Goal: Book appointment/travel/reservation

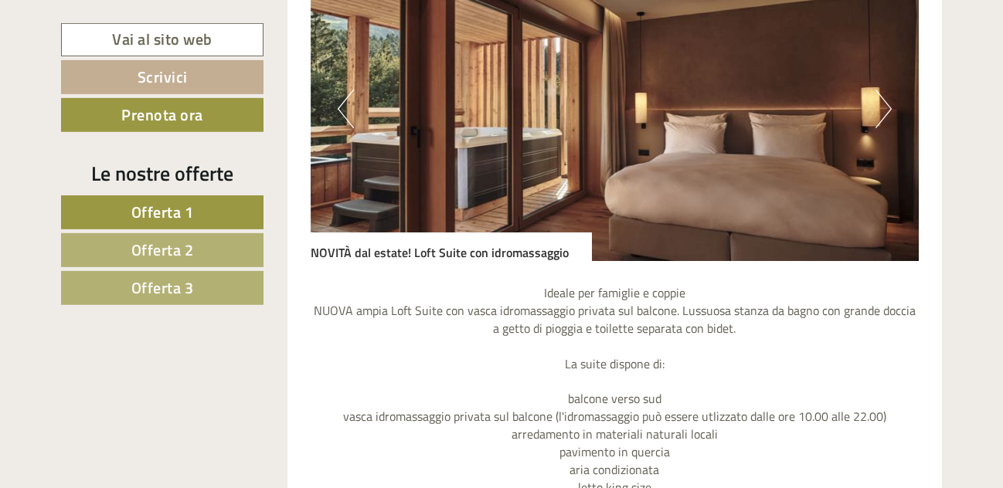
scroll to position [1104, 0]
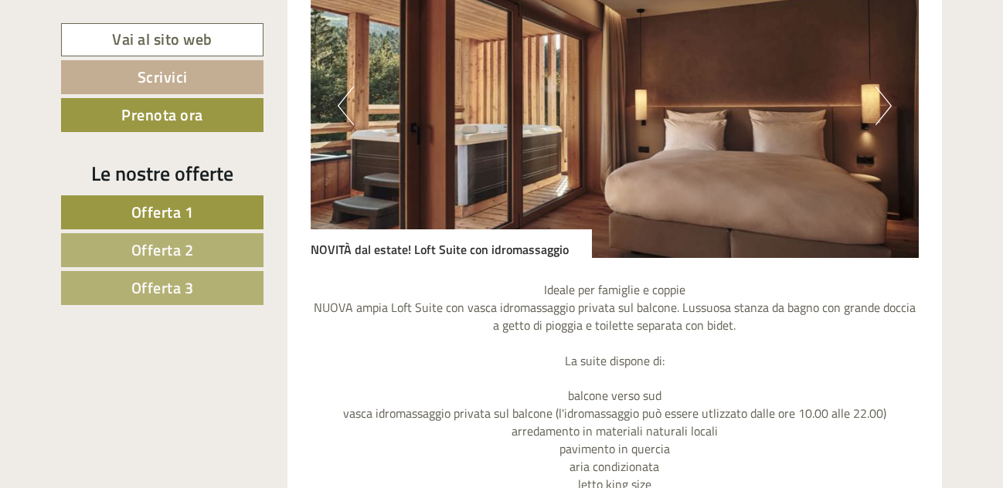
click at [886, 107] on button "Next" at bounding box center [884, 106] width 16 height 39
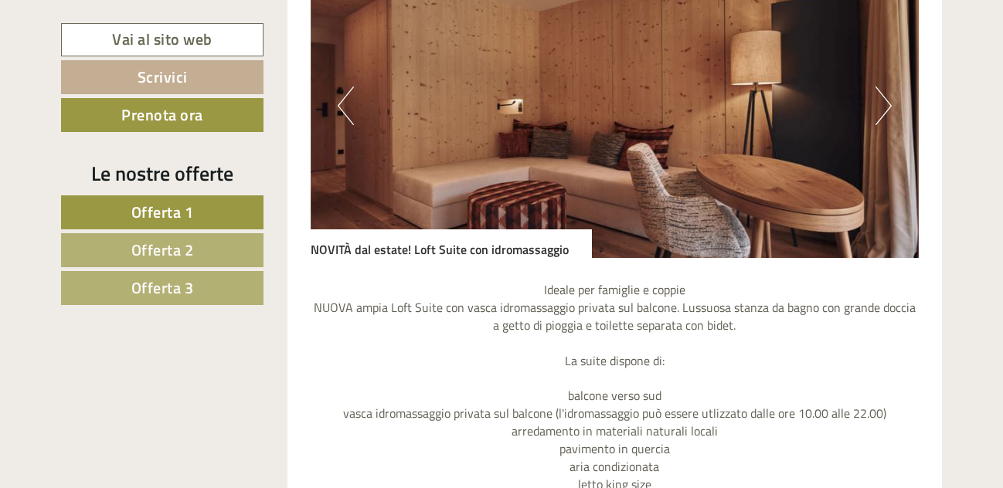
click at [886, 107] on button "Next" at bounding box center [884, 106] width 16 height 39
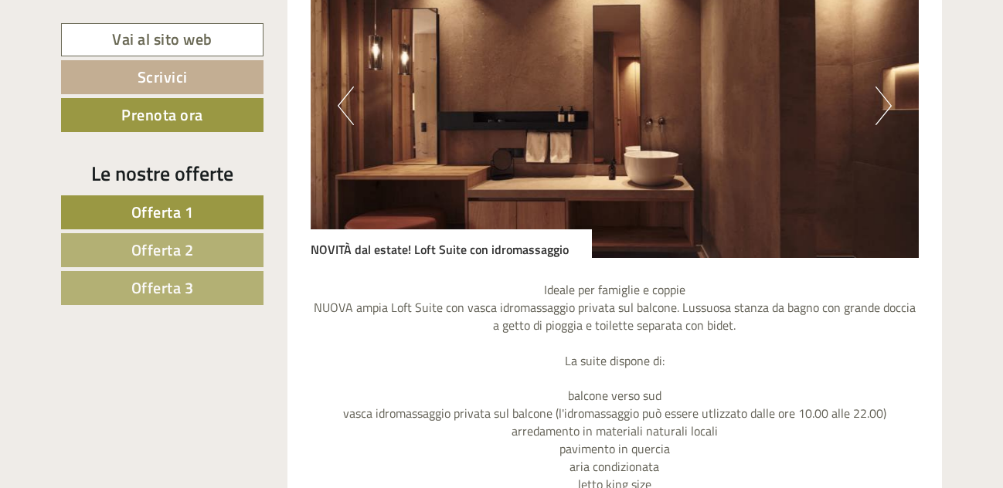
click at [886, 107] on button "Next" at bounding box center [884, 106] width 16 height 39
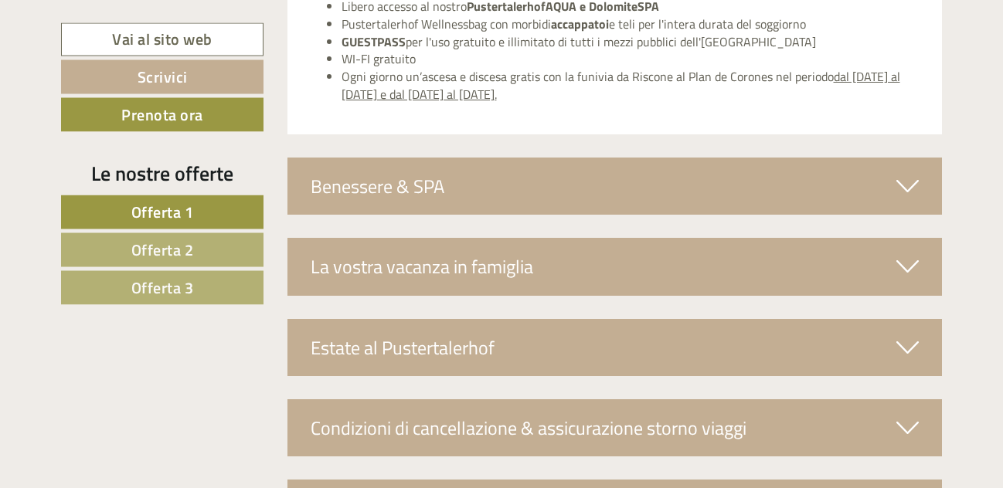
scroll to position [5518, 0]
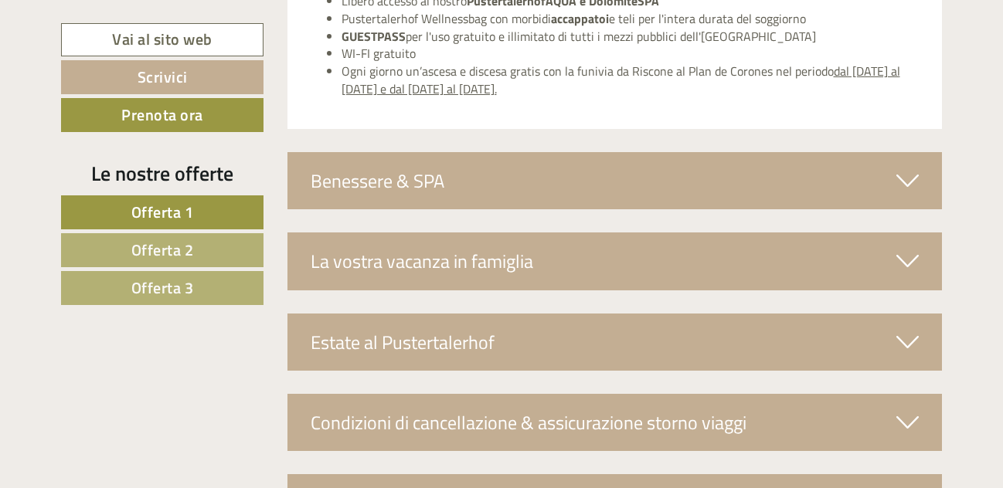
click at [903, 329] on icon at bounding box center [908, 342] width 22 height 26
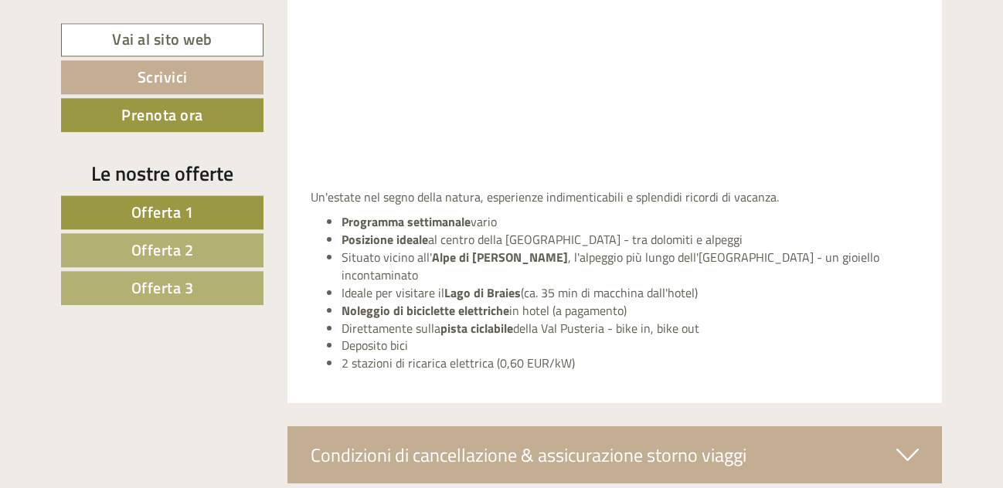
scroll to position [6306, 0]
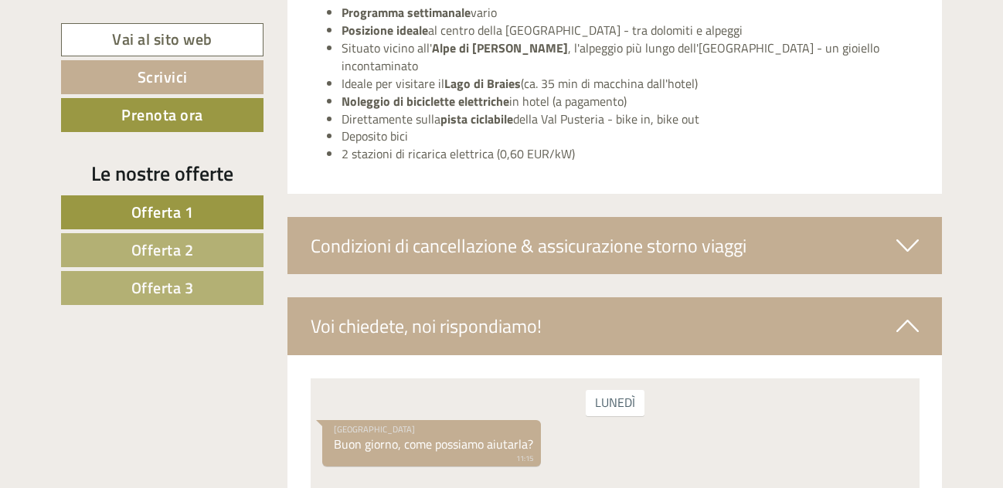
click at [903, 233] on icon at bounding box center [908, 246] width 22 height 26
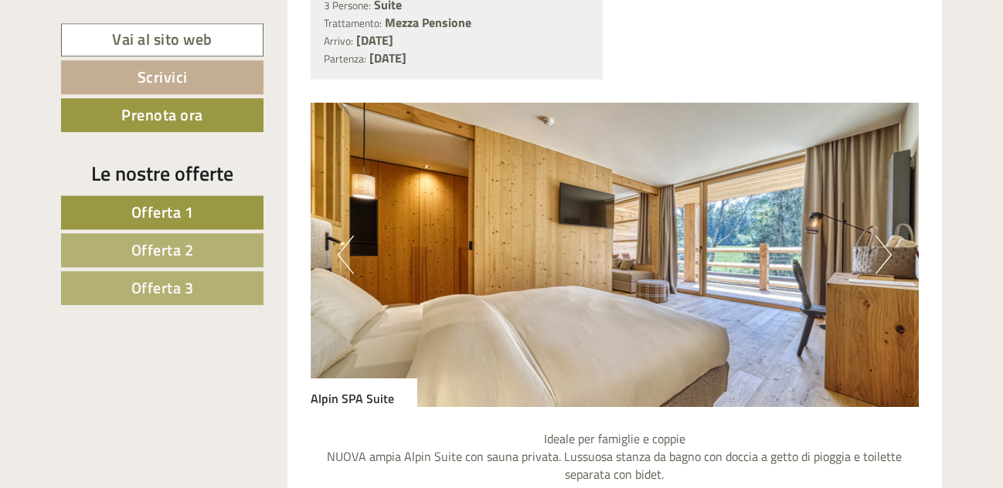
scroll to position [2444, 0]
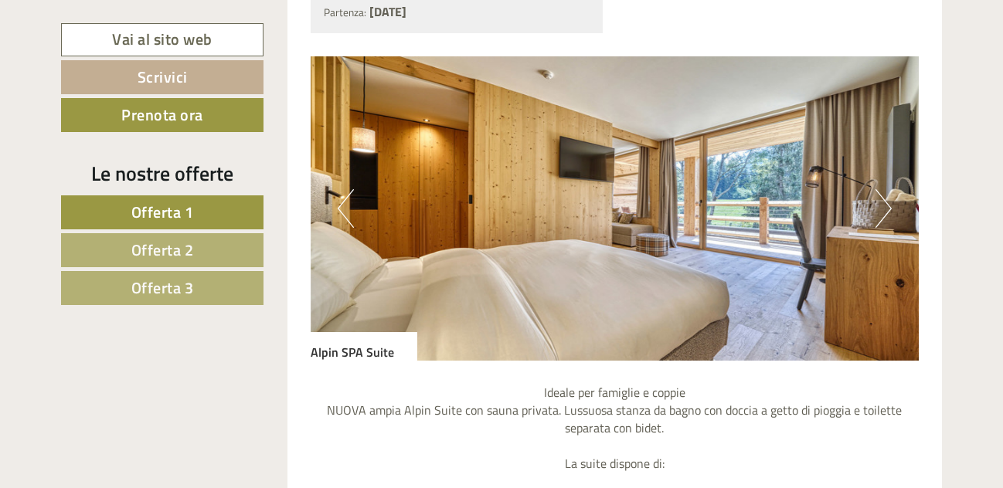
click at [885, 189] on button "Next" at bounding box center [884, 208] width 16 height 39
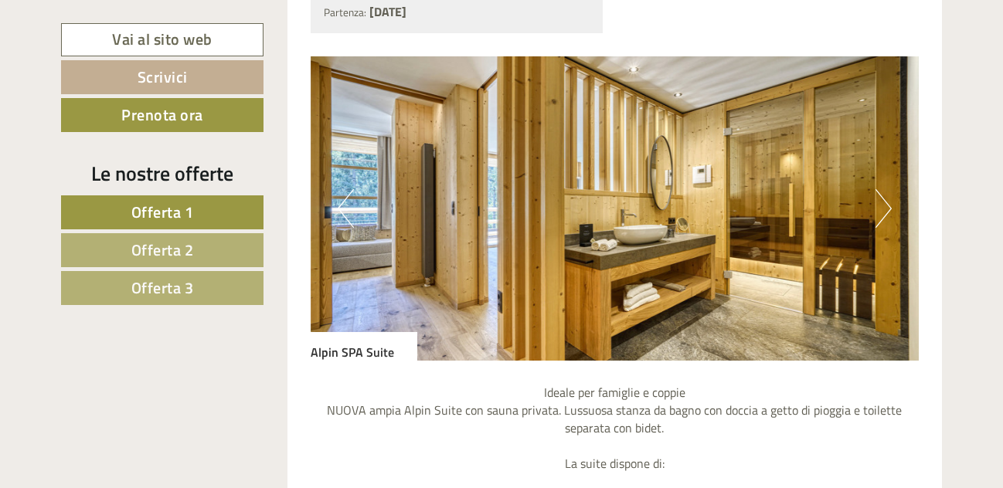
click at [885, 189] on button "Next" at bounding box center [884, 208] width 16 height 39
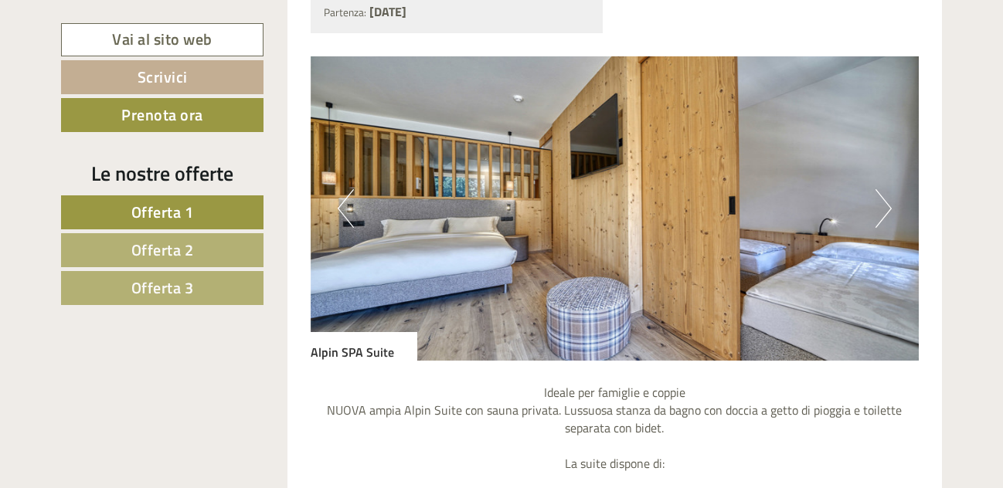
click at [885, 189] on button "Next" at bounding box center [884, 208] width 16 height 39
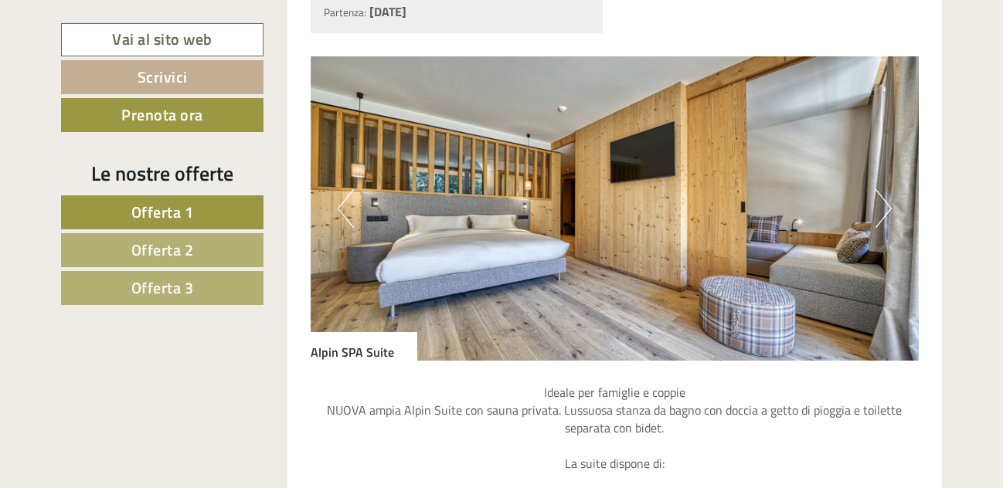
click at [885, 189] on button "Next" at bounding box center [884, 208] width 16 height 39
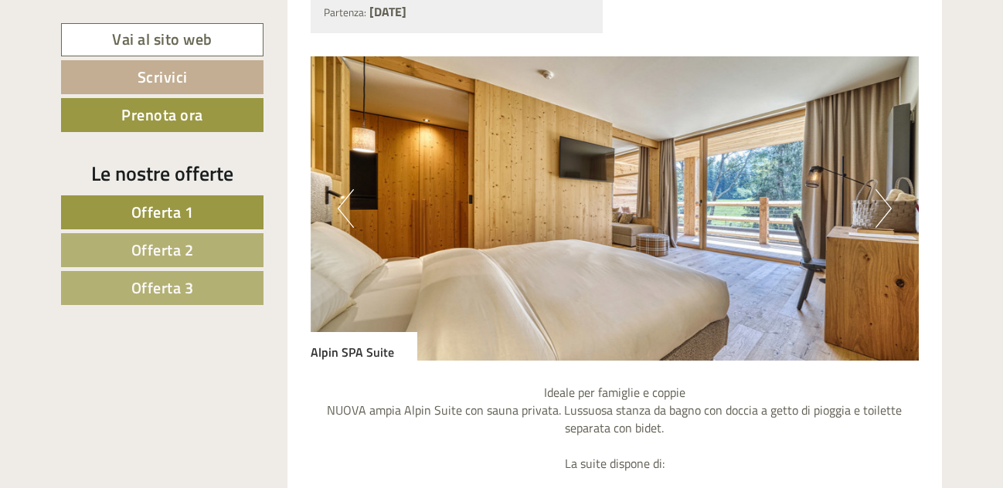
click at [885, 189] on button "Next" at bounding box center [884, 208] width 16 height 39
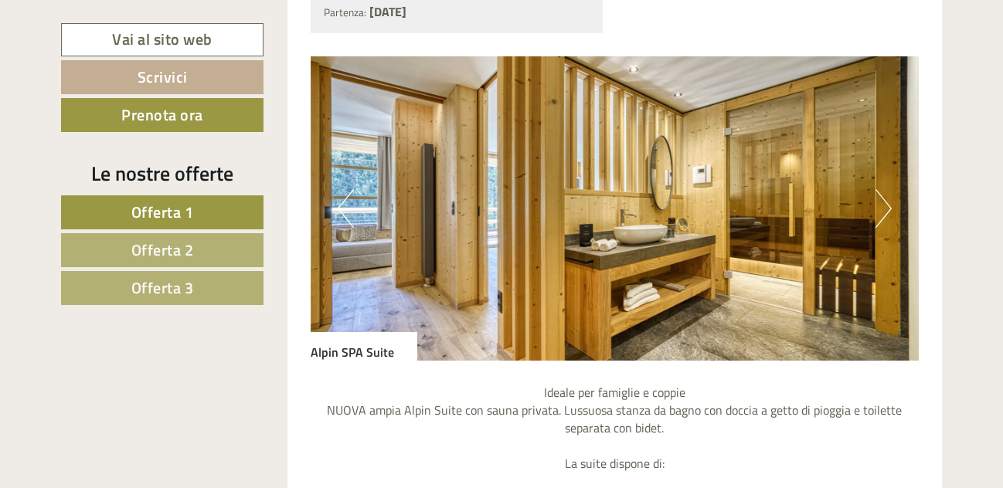
click at [885, 189] on button "Next" at bounding box center [884, 208] width 16 height 39
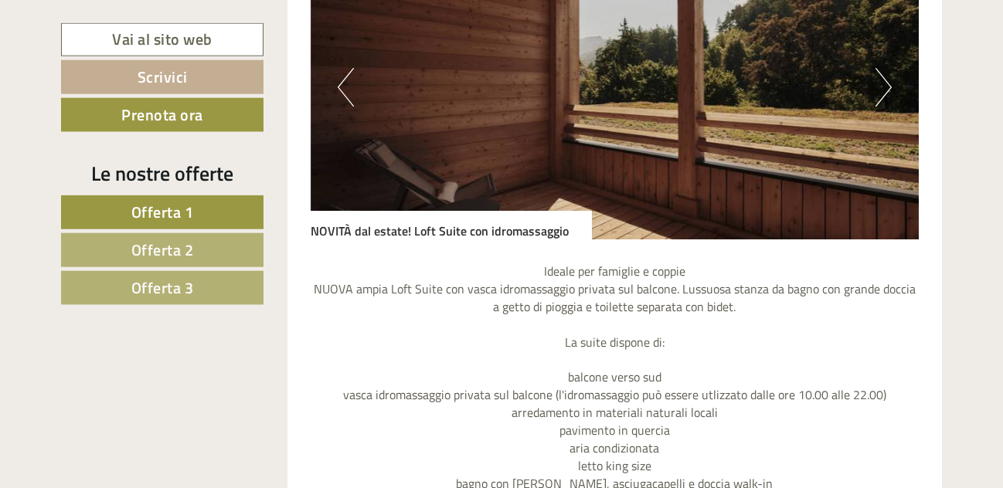
scroll to position [1025, 0]
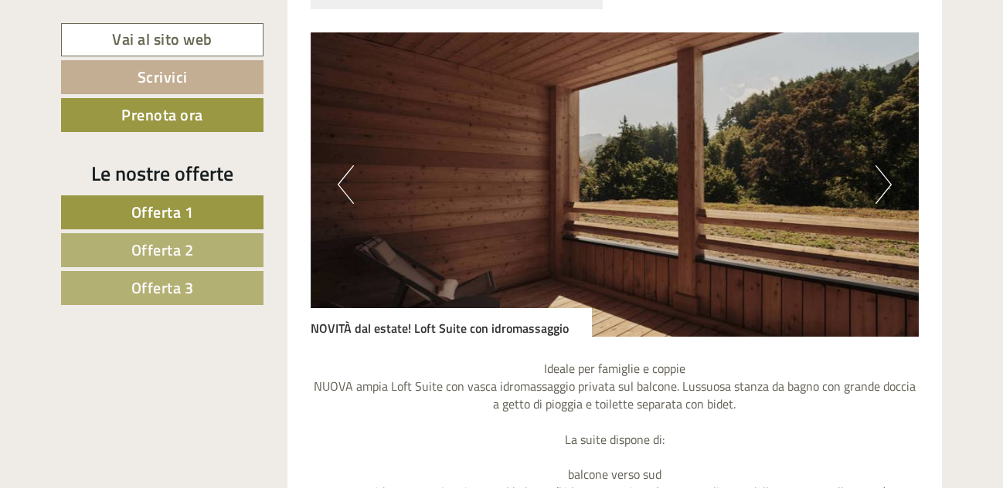
click at [877, 198] on button "Next" at bounding box center [884, 184] width 16 height 39
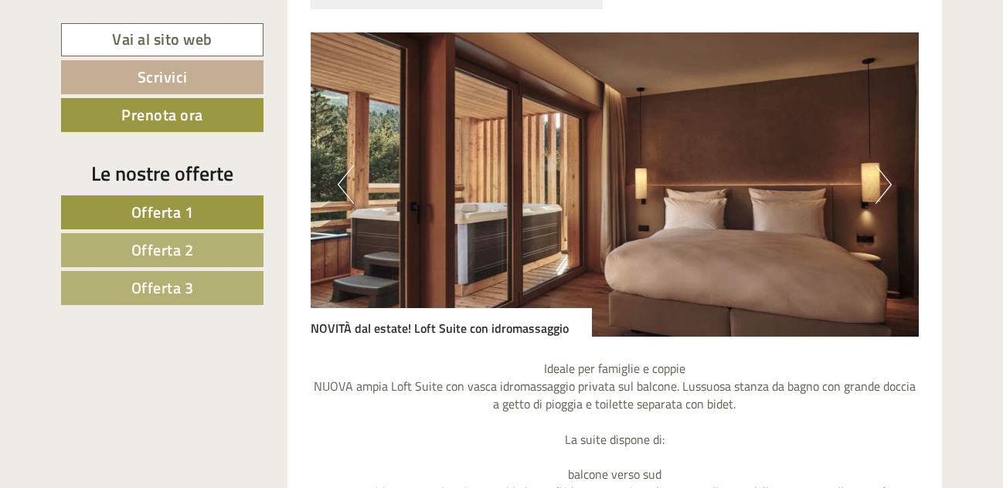
click at [879, 196] on button "Next" at bounding box center [884, 184] width 16 height 39
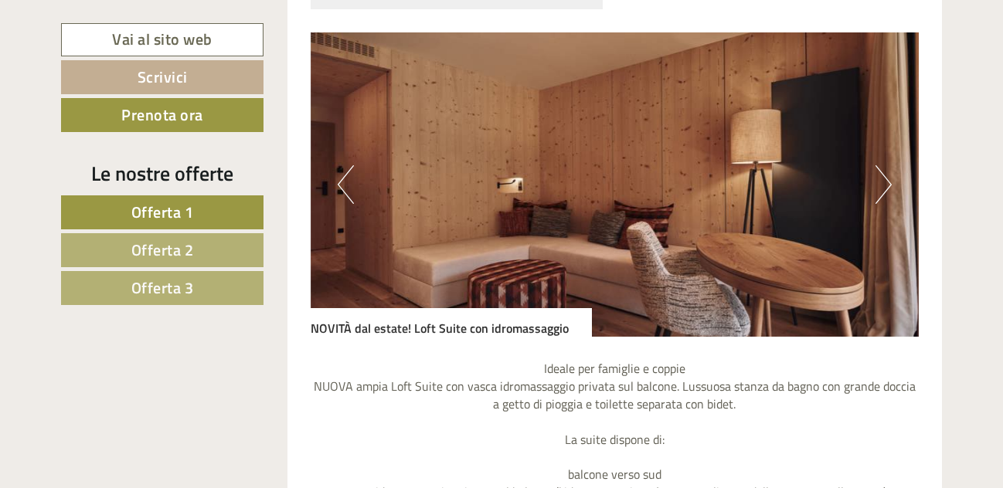
click at [879, 196] on button "Next" at bounding box center [884, 184] width 16 height 39
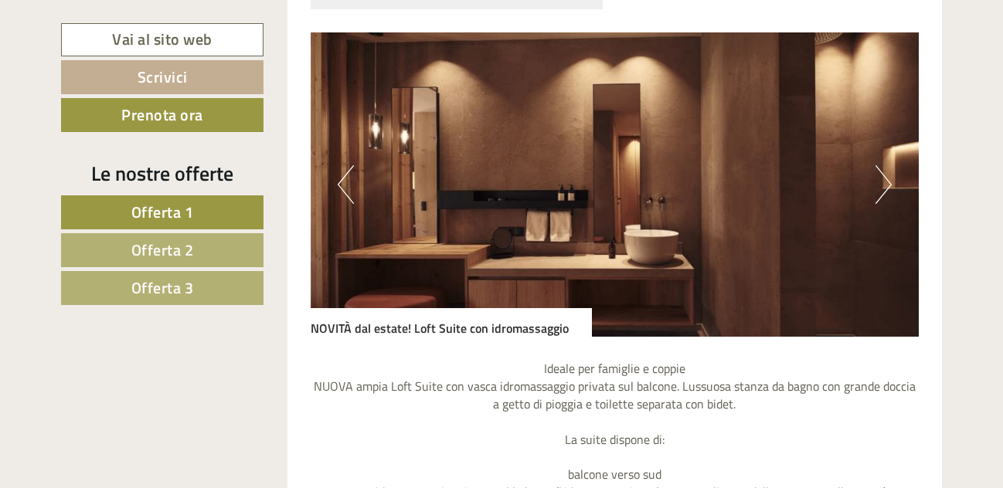
click at [879, 196] on button "Next" at bounding box center [884, 184] width 16 height 39
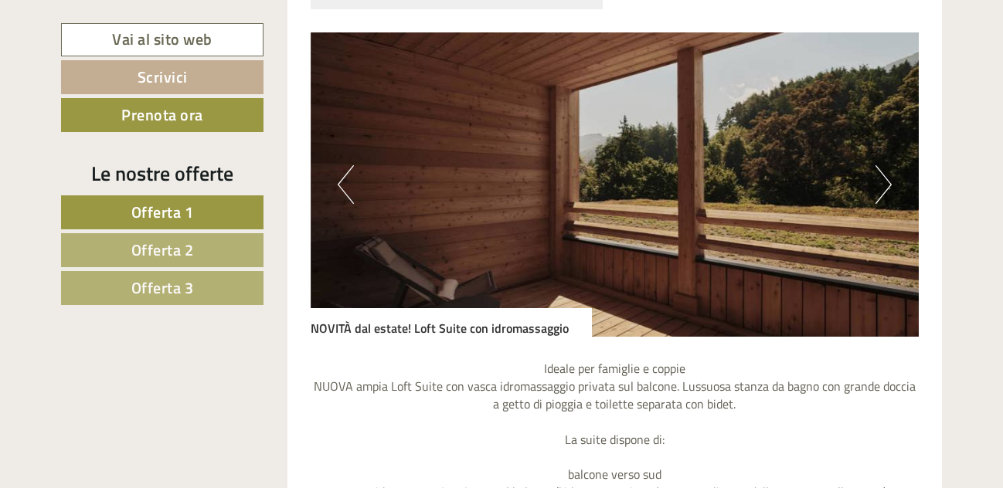
click at [879, 196] on button "Next" at bounding box center [884, 184] width 16 height 39
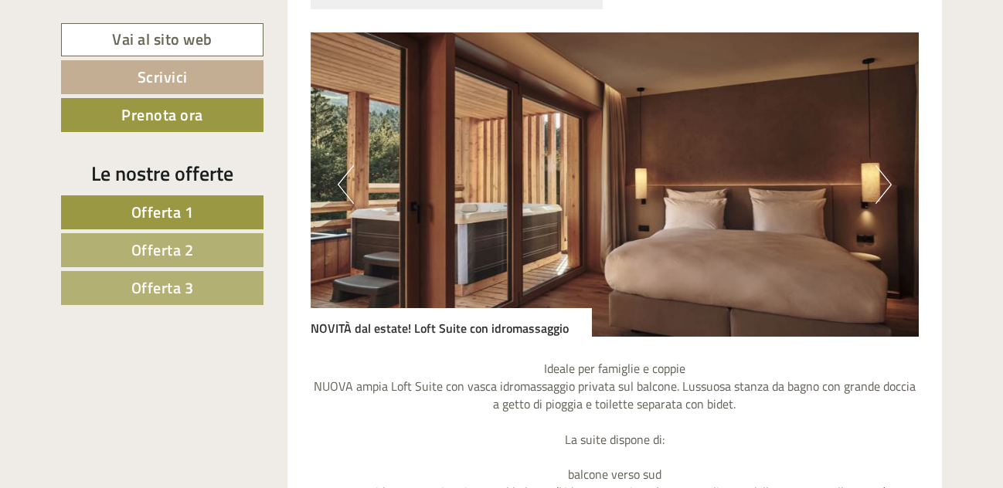
click at [879, 196] on button "Next" at bounding box center [884, 184] width 16 height 39
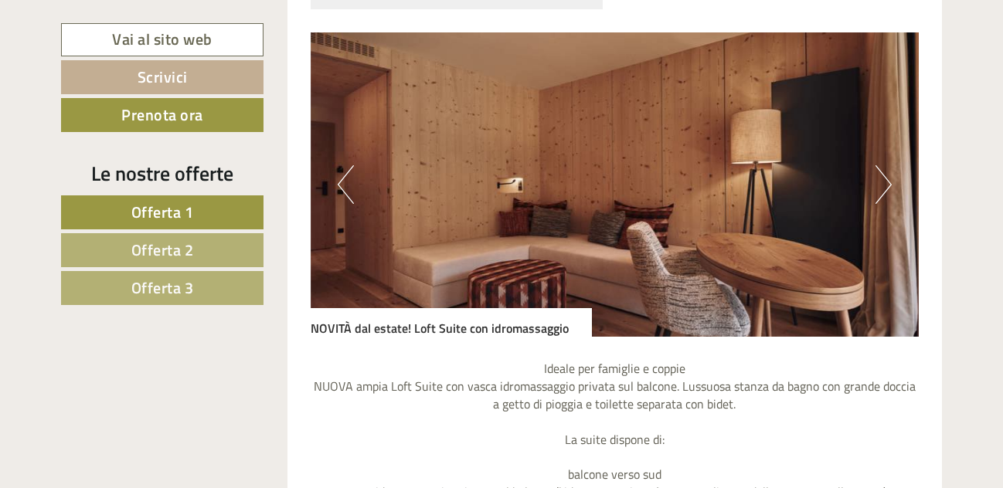
click at [879, 196] on button "Next" at bounding box center [884, 184] width 16 height 39
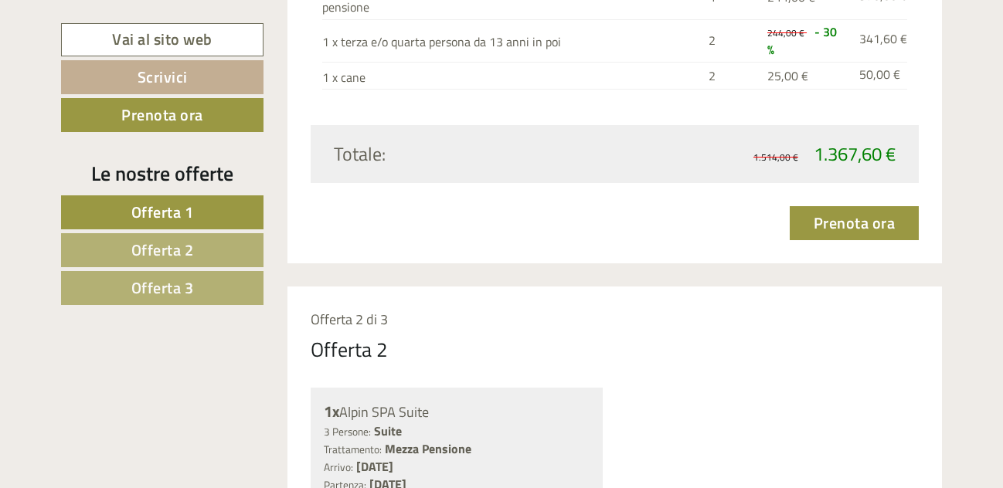
scroll to position [1734, 0]
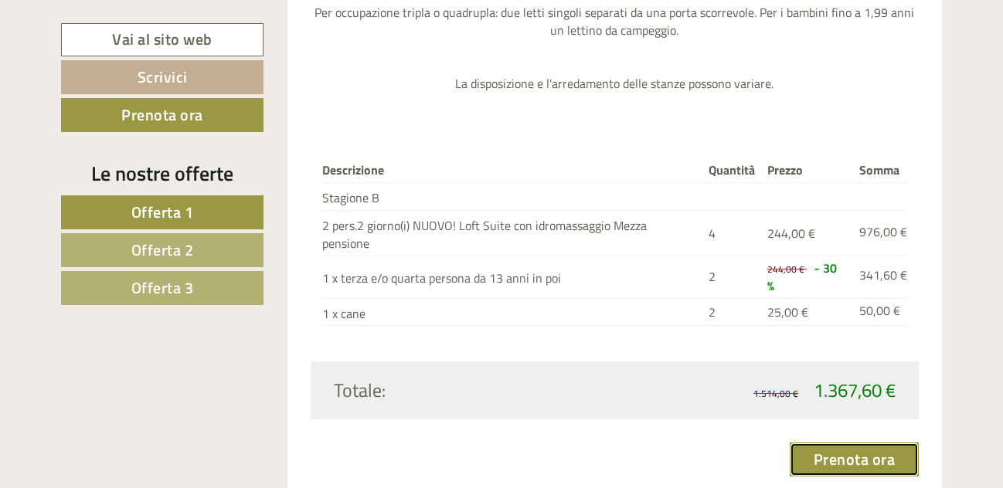
click at [857, 443] on link "Prenota ora" at bounding box center [855, 460] width 130 height 34
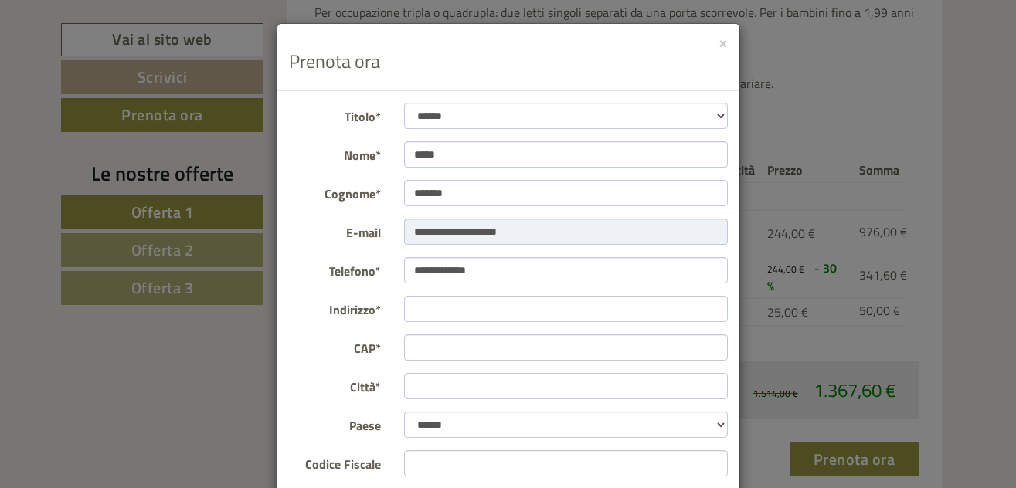
click at [711, 44] on div "× Prenota ora" at bounding box center [508, 57] width 462 height 67
click at [719, 49] on button "×" at bounding box center [723, 42] width 9 height 16
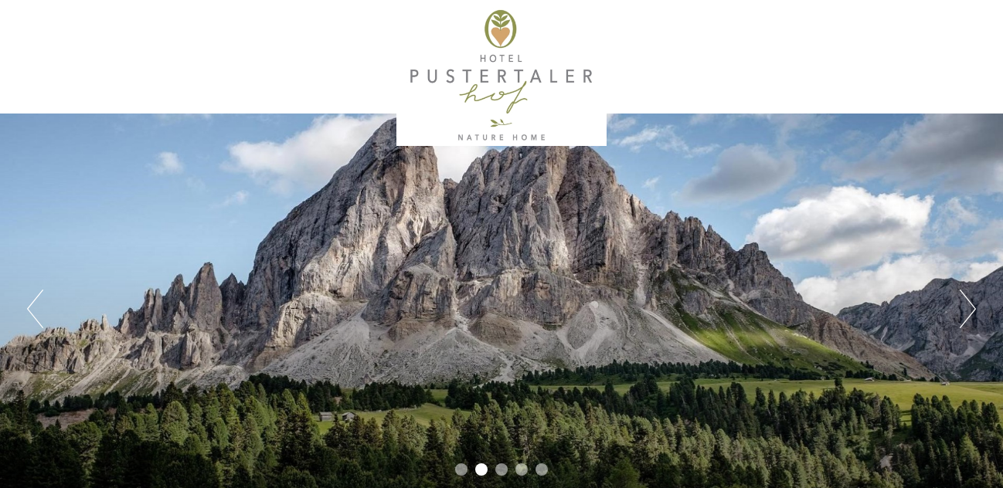
scroll to position [0, 0]
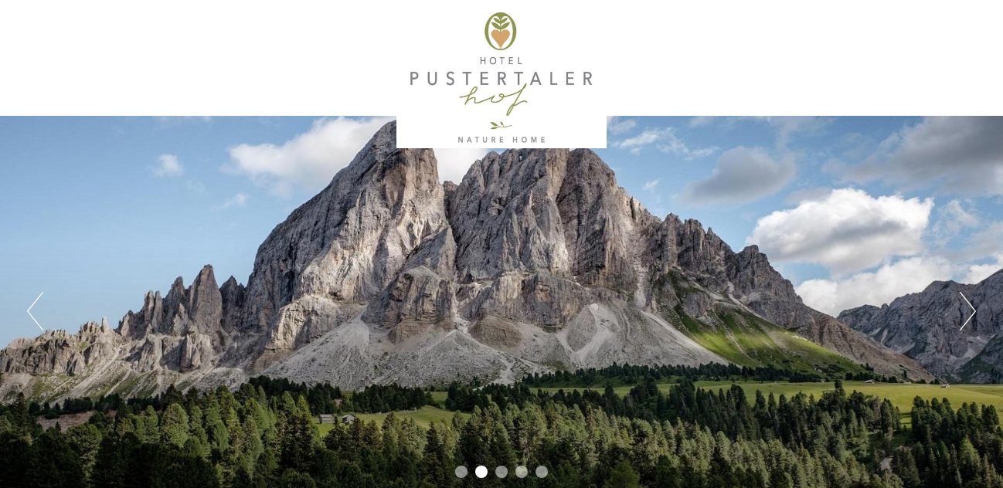
click at [481, 94] on div at bounding box center [502, 78] width 866 height 141
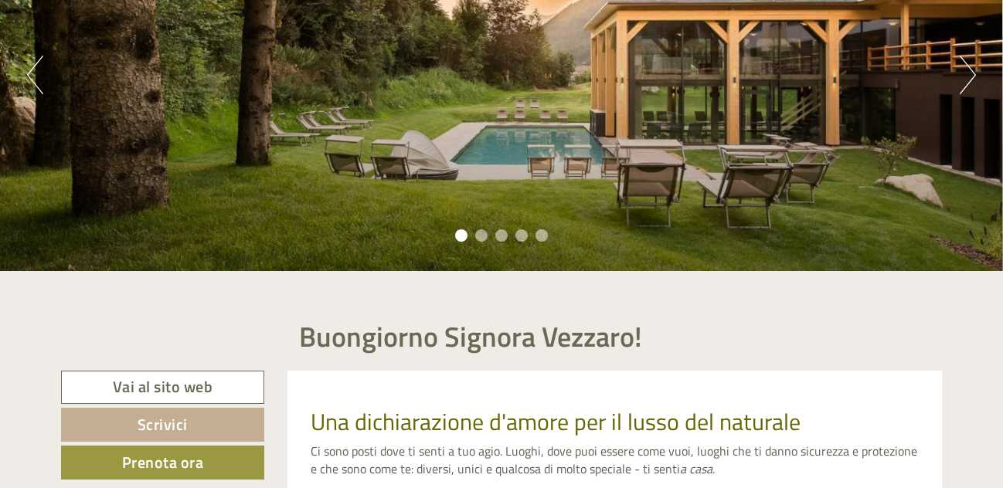
scroll to position [236, 0]
click at [974, 79] on button "Next" at bounding box center [968, 75] width 16 height 39
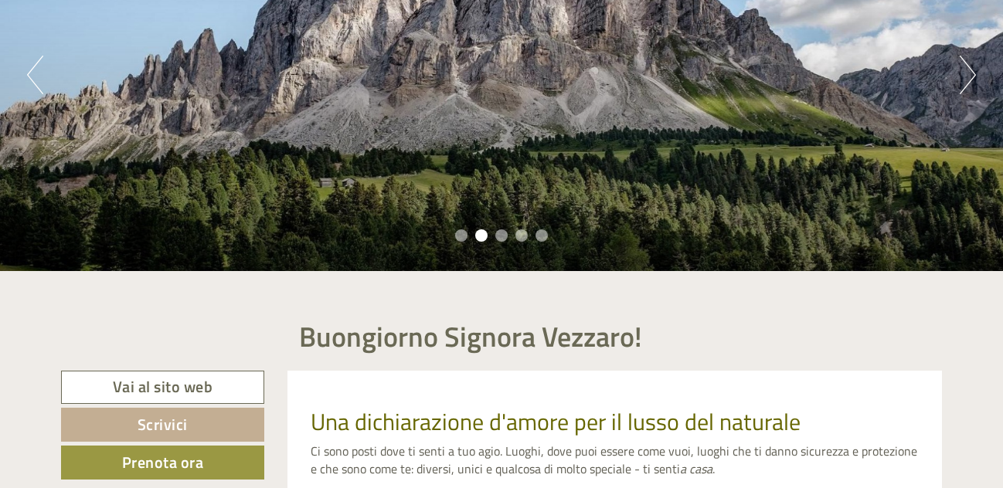
scroll to position [0, 0]
click at [974, 79] on button "Next" at bounding box center [968, 75] width 16 height 39
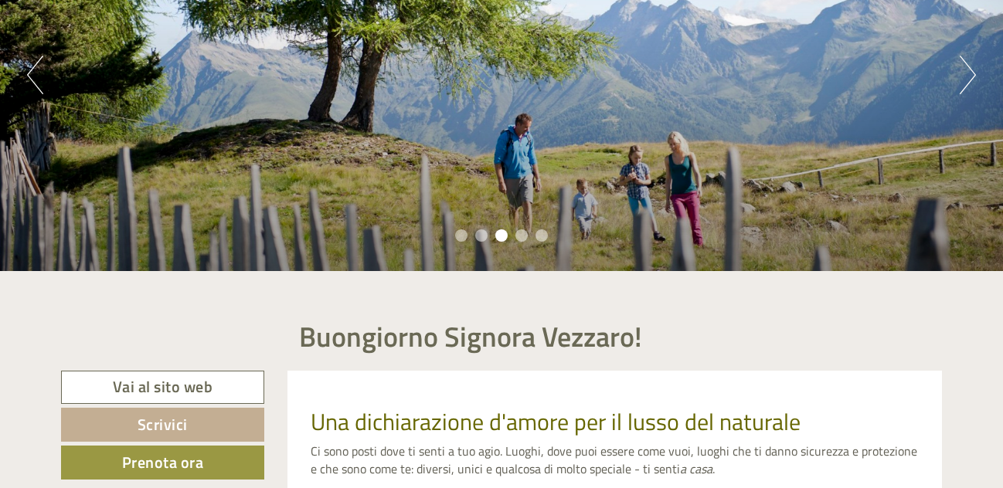
click at [974, 79] on button "Next" at bounding box center [968, 75] width 16 height 39
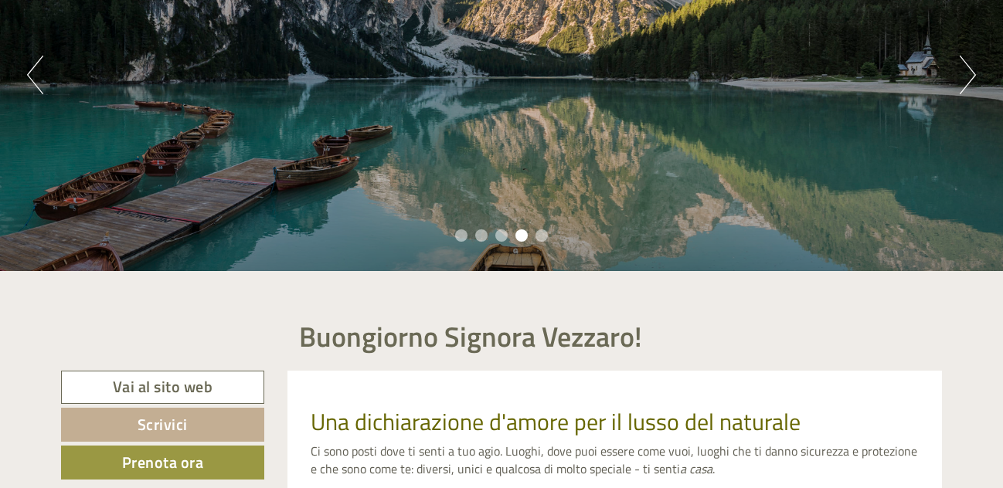
click at [974, 79] on button "Next" at bounding box center [968, 75] width 16 height 39
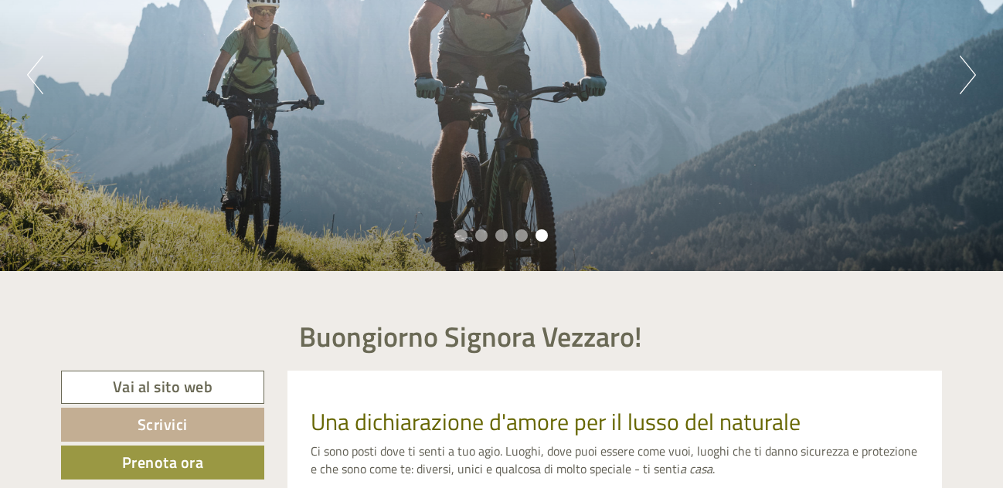
click at [974, 79] on button "Next" at bounding box center [968, 75] width 16 height 39
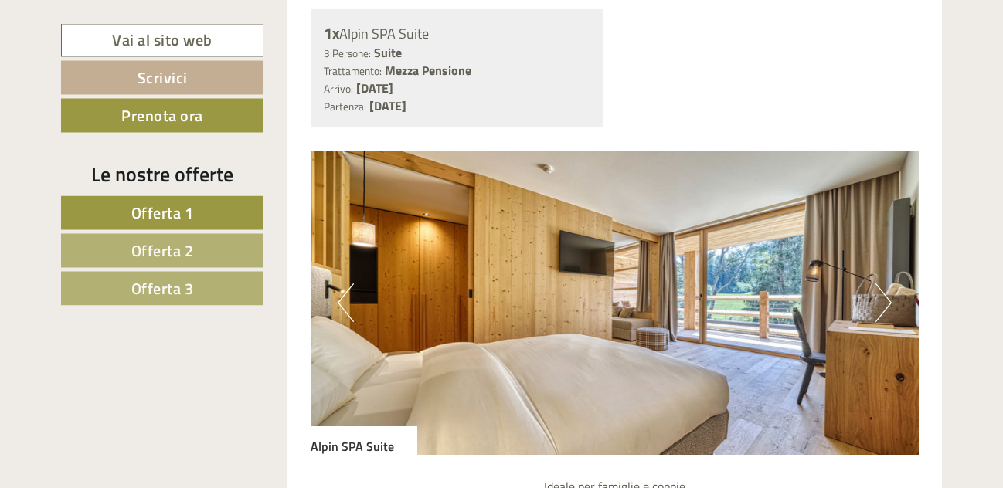
scroll to position [2444, 0]
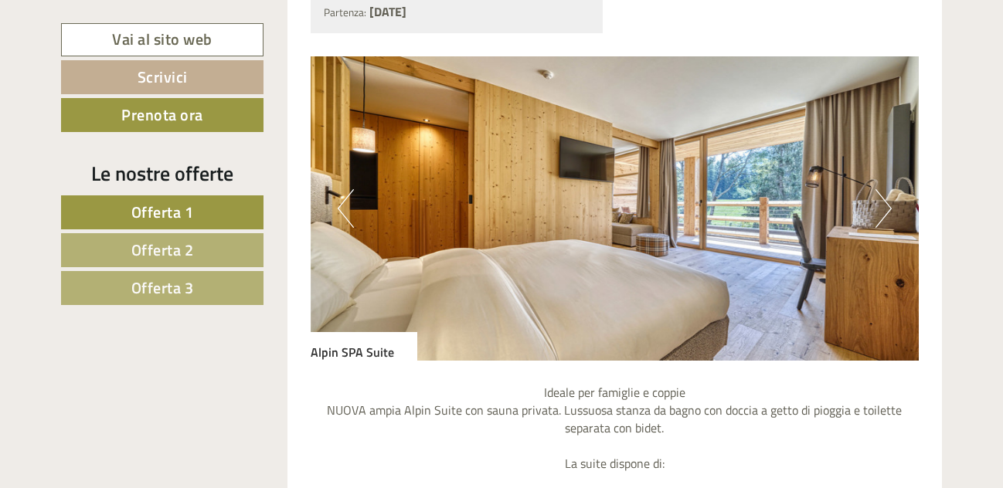
click at [840, 186] on img at bounding box center [615, 208] width 609 height 305
click at [882, 189] on button "Next" at bounding box center [884, 208] width 16 height 39
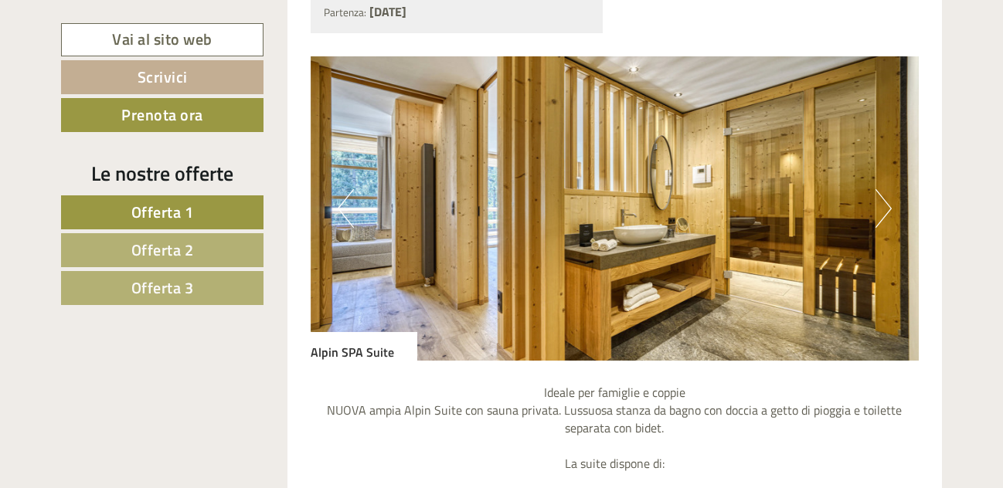
click at [882, 189] on button "Next" at bounding box center [884, 208] width 16 height 39
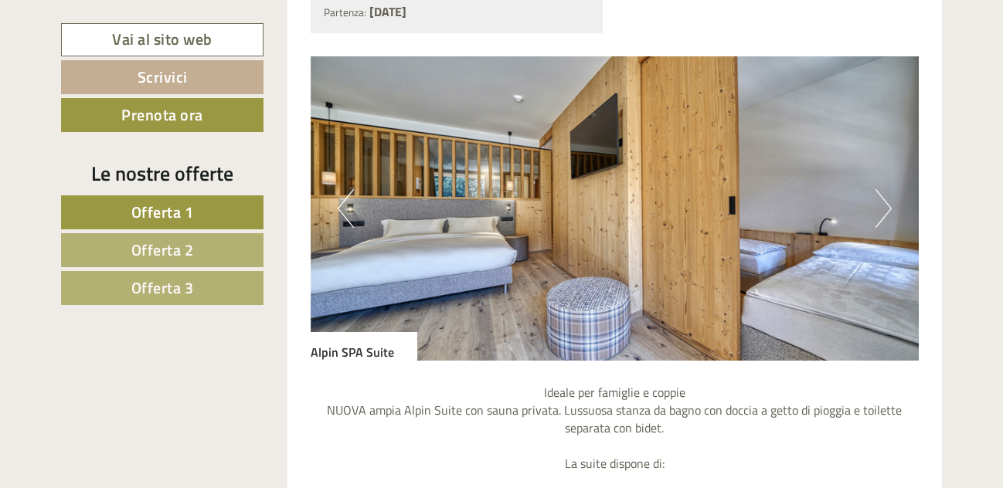
click at [882, 189] on button "Next" at bounding box center [884, 208] width 16 height 39
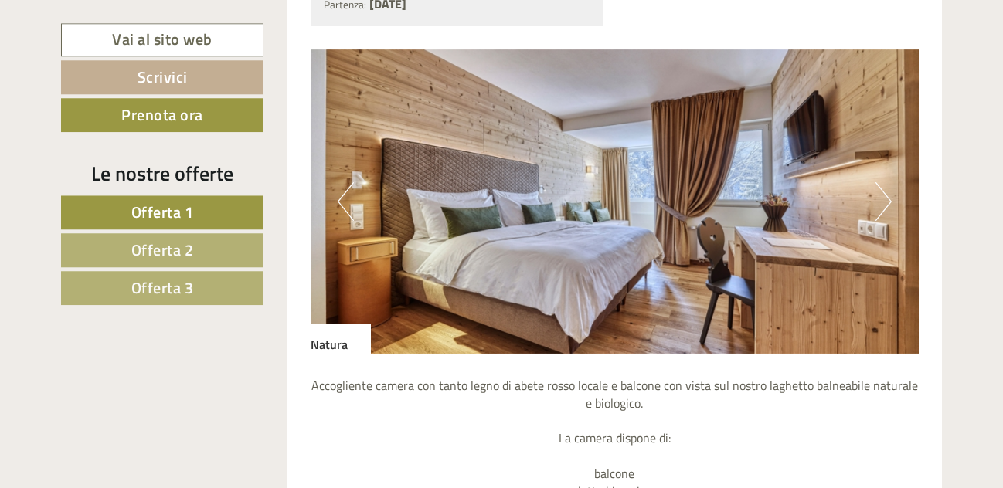
scroll to position [3942, 0]
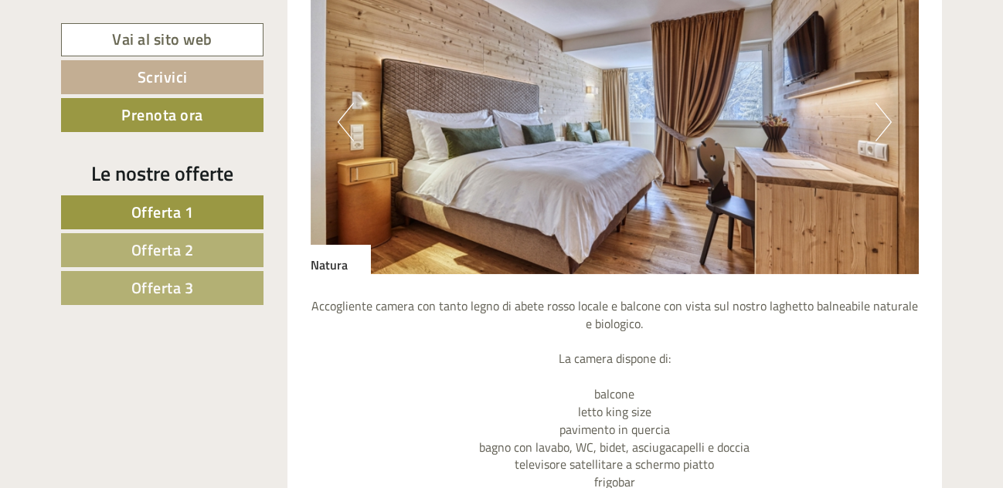
click at [887, 103] on button "Next" at bounding box center [884, 122] width 16 height 39
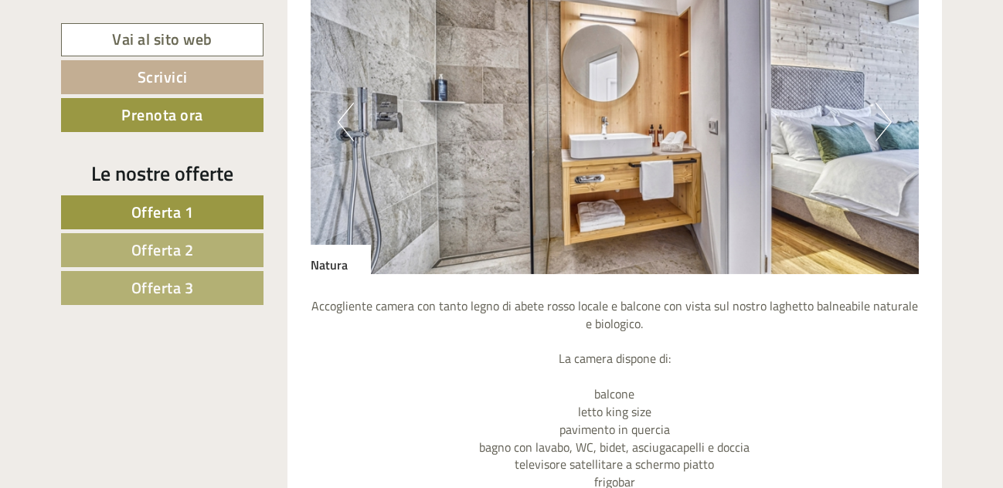
click at [887, 103] on button "Next" at bounding box center [884, 122] width 16 height 39
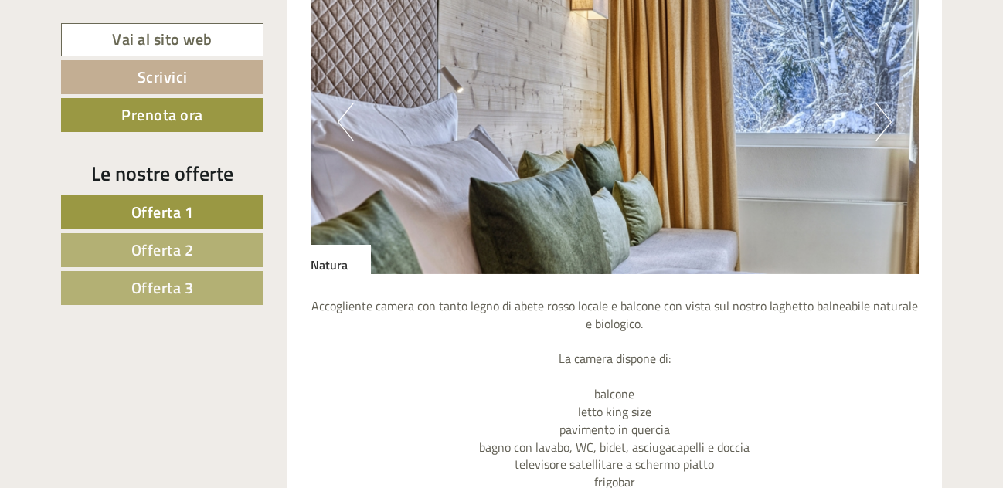
click at [887, 103] on button "Next" at bounding box center [884, 122] width 16 height 39
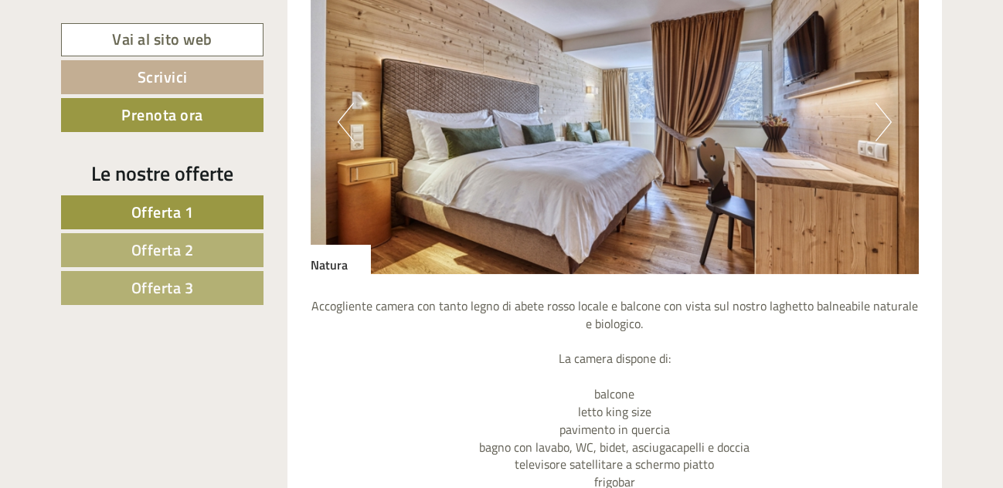
click at [887, 103] on button "Next" at bounding box center [884, 122] width 16 height 39
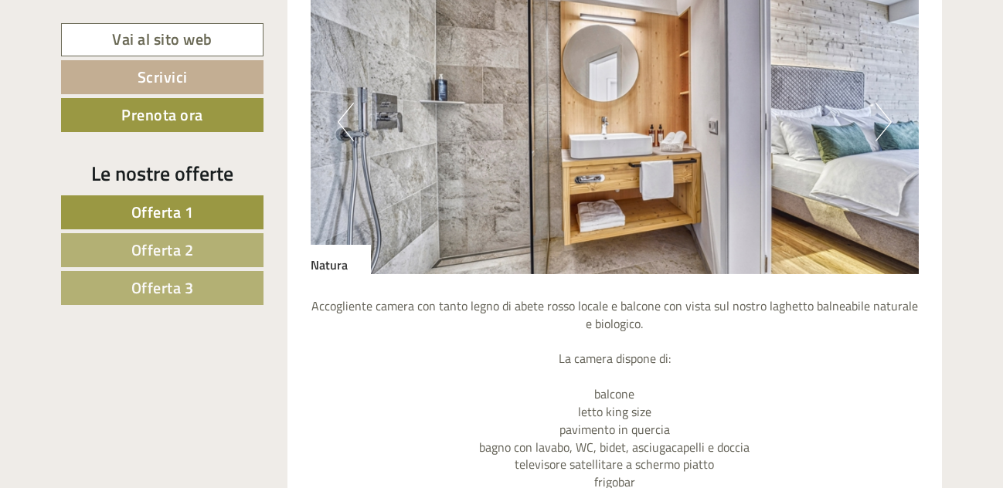
click at [887, 103] on button "Next" at bounding box center [884, 122] width 16 height 39
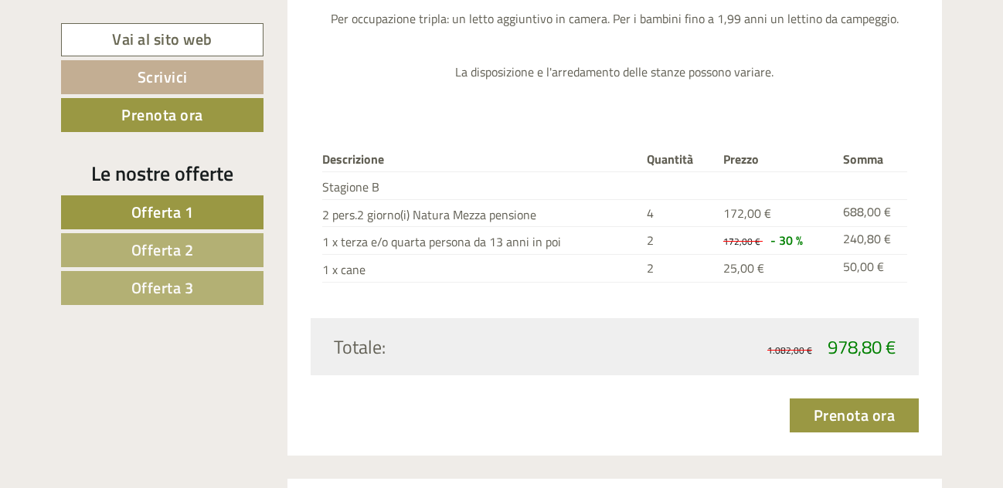
scroll to position [4494, 0]
